Goal: Information Seeking & Learning: Learn about a topic

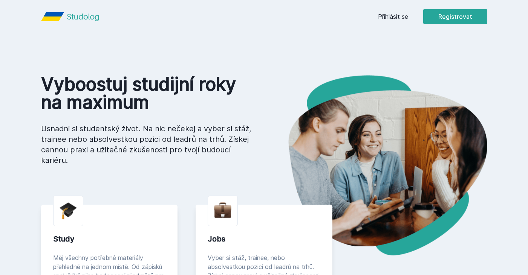
click at [385, 19] on link "Přihlásit se" at bounding box center [393, 16] width 30 height 9
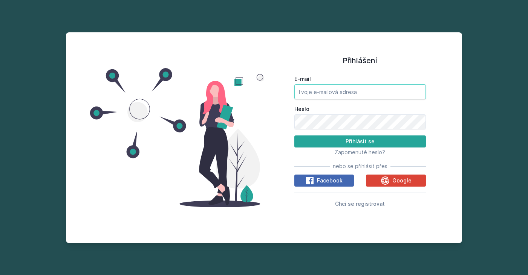
type input "[EMAIL_ADDRESS][DOMAIN_NAME]"
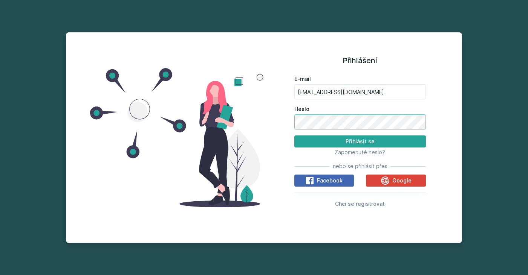
click at [360, 142] on button "Přihlásit se" at bounding box center [359, 142] width 131 height 12
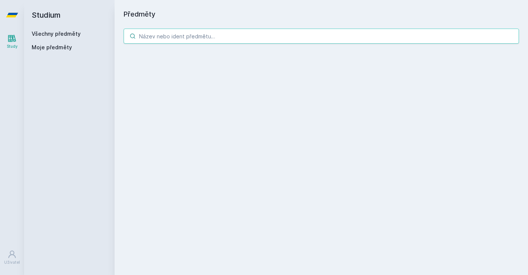
click at [208, 35] on input "search" at bounding box center [321, 36] width 395 height 15
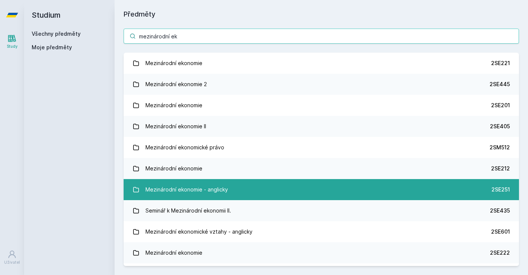
type input "mezinárodní ek"
click at [257, 187] on link "Mezinárodní ekonomie - anglicky 2SE251" at bounding box center [321, 189] width 395 height 21
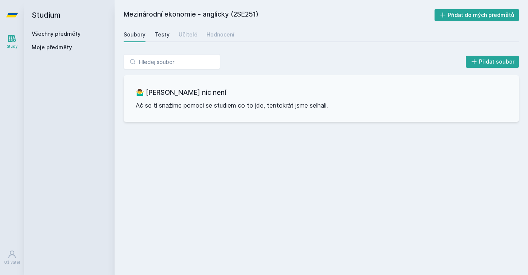
click at [163, 38] on link "Testy" at bounding box center [161, 34] width 15 height 15
click at [191, 37] on div "Učitelé" at bounding box center [188, 35] width 19 height 8
click at [216, 35] on div "Hodnocení" at bounding box center [220, 35] width 28 height 8
click at [130, 35] on div "Soubory" at bounding box center [135, 35] width 22 height 8
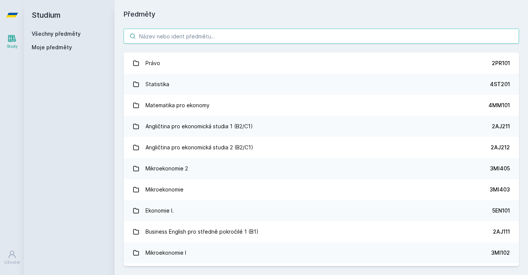
click at [201, 34] on input "search" at bounding box center [321, 36] width 395 height 15
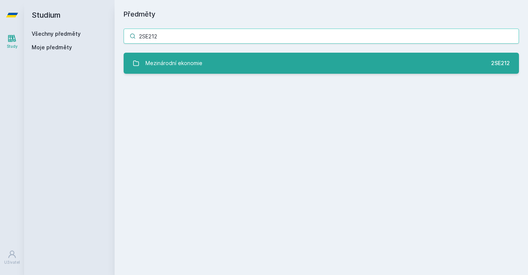
type input "2SE212"
click at [216, 63] on link "Mezinárodní ekonomie 2SE212" at bounding box center [321, 63] width 395 height 21
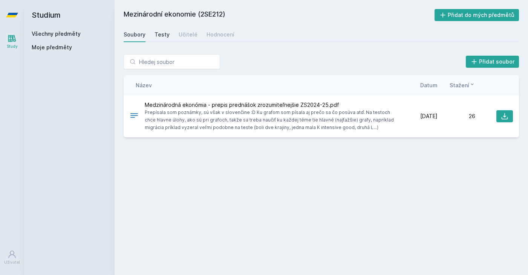
click at [163, 34] on div "Testy" at bounding box center [161, 35] width 15 height 8
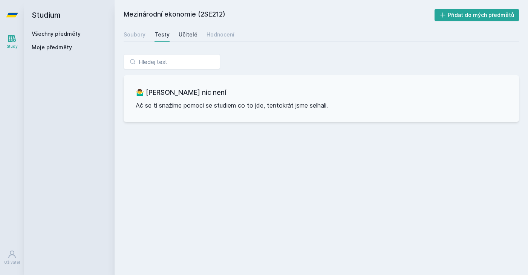
click at [189, 37] on div "Učitelé" at bounding box center [188, 35] width 19 height 8
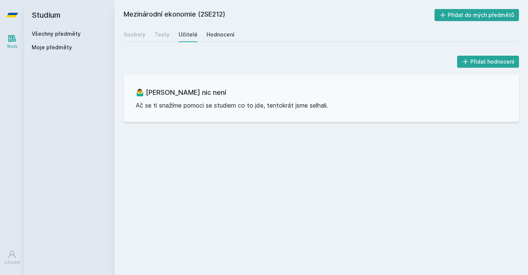
click at [213, 40] on link "Hodnocení" at bounding box center [220, 34] width 28 height 15
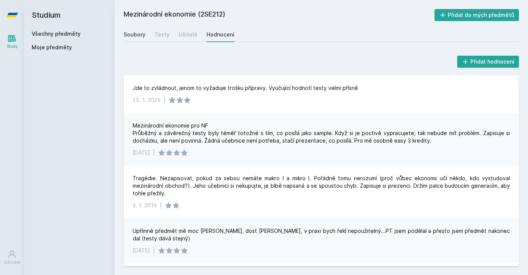
click at [135, 36] on div "Soubory" at bounding box center [135, 35] width 22 height 8
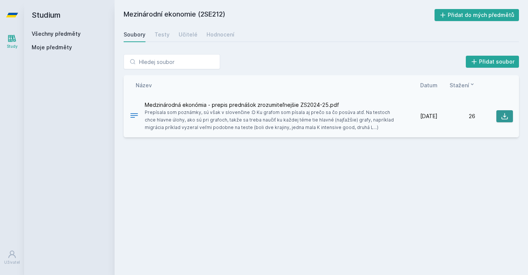
click at [506, 118] on icon at bounding box center [505, 117] width 8 height 8
click at [250, 172] on div "Mezinárodní ekonomie (2SE212) Přidat do mých předmětů [GEOGRAPHIC_DATA] Testy U…" at bounding box center [321, 137] width 395 height 257
